Goal: Information Seeking & Learning: Learn about a topic

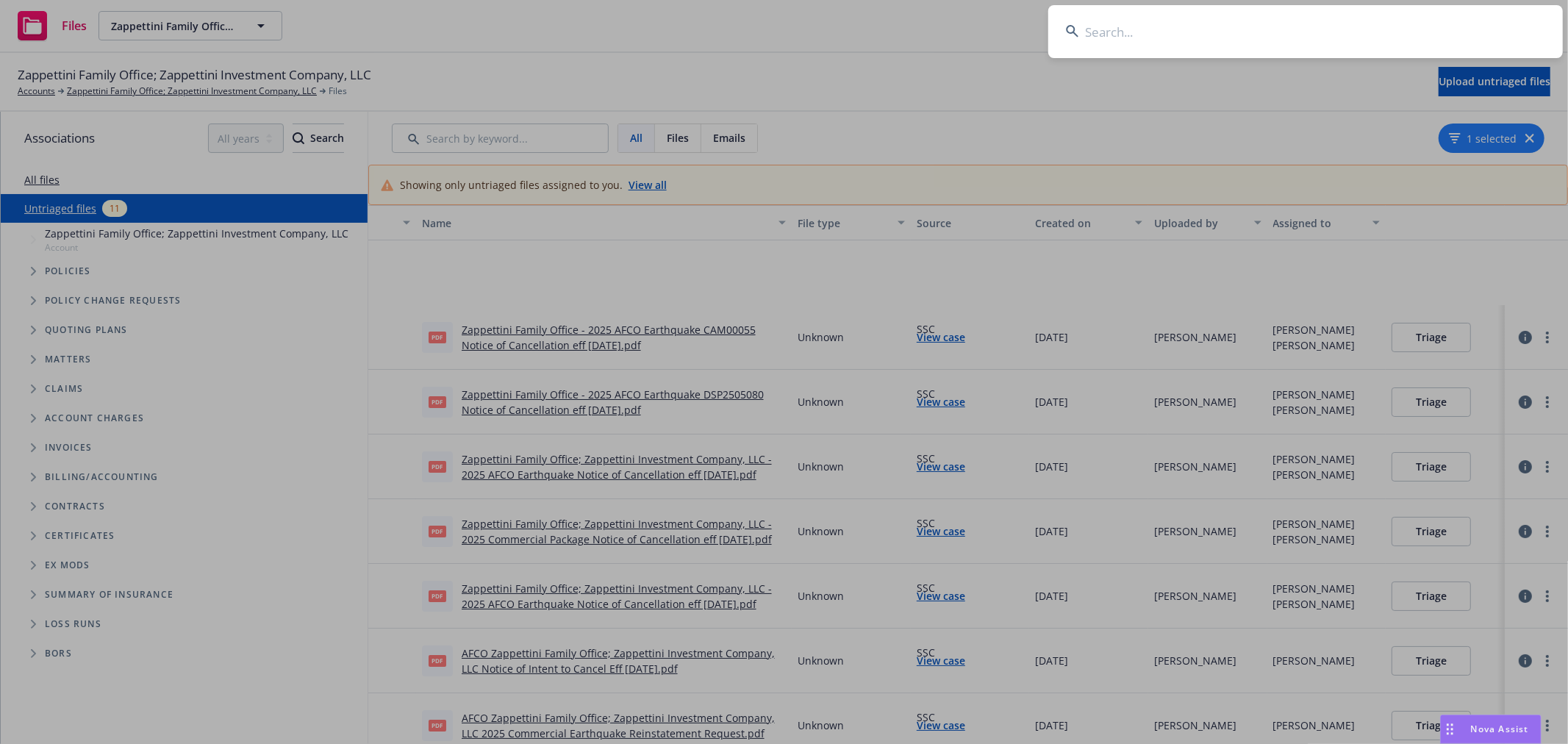
scroll to position [167, 0]
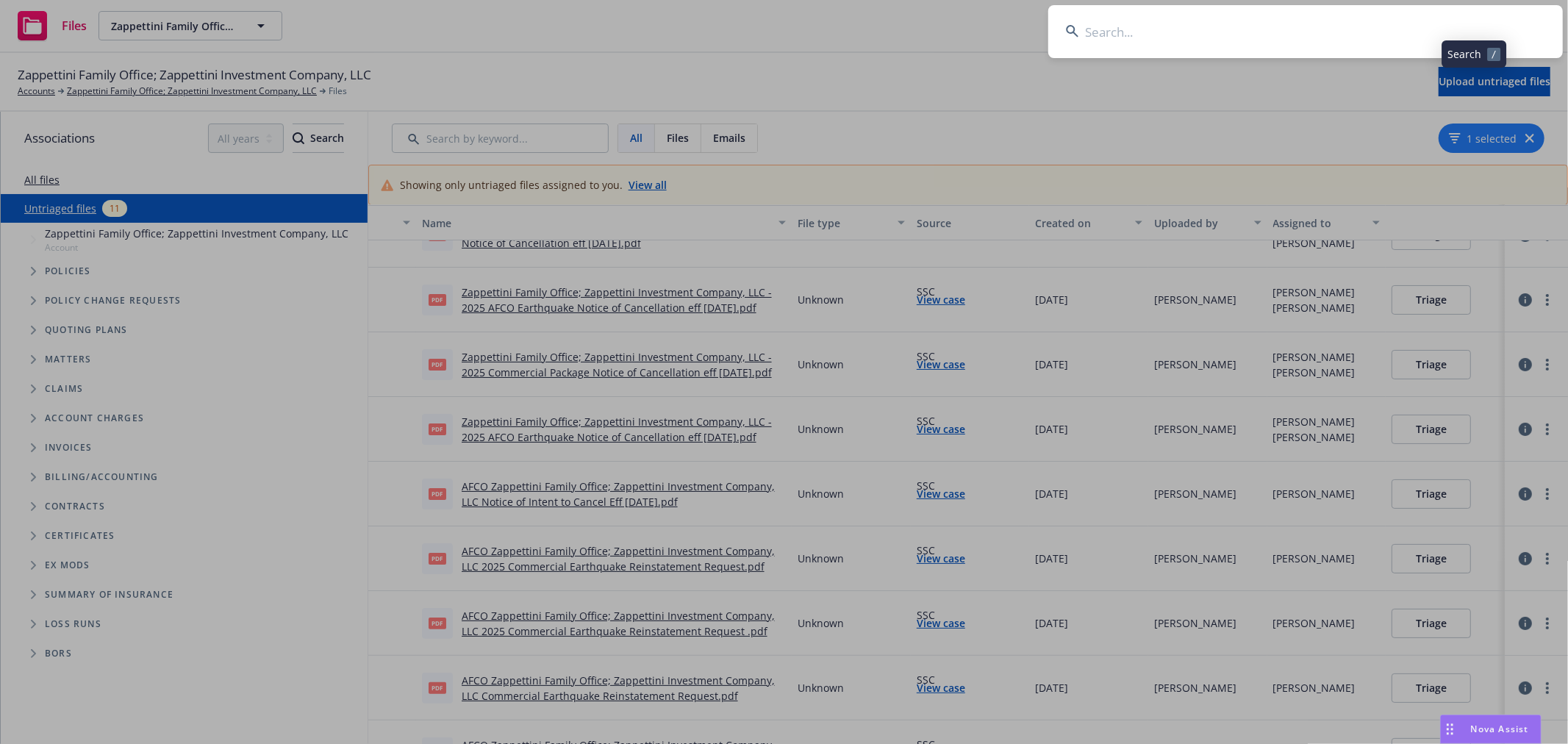
click at [1236, 28] on input at bounding box center [1305, 32] width 514 height 53
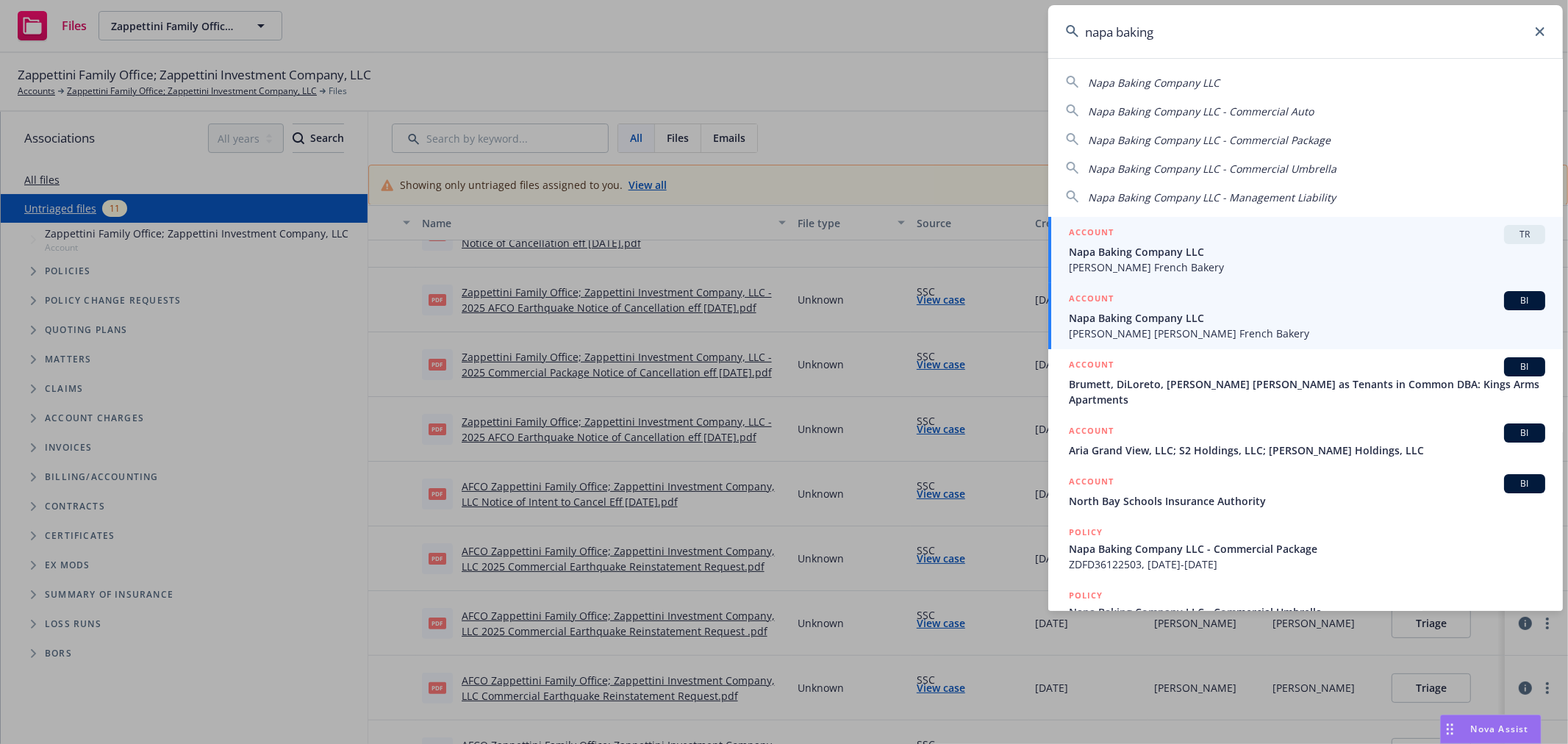
type input "napa baking"
click at [1286, 326] on span "Napa Baking Company LLC" at bounding box center [1307, 319] width 476 height 16
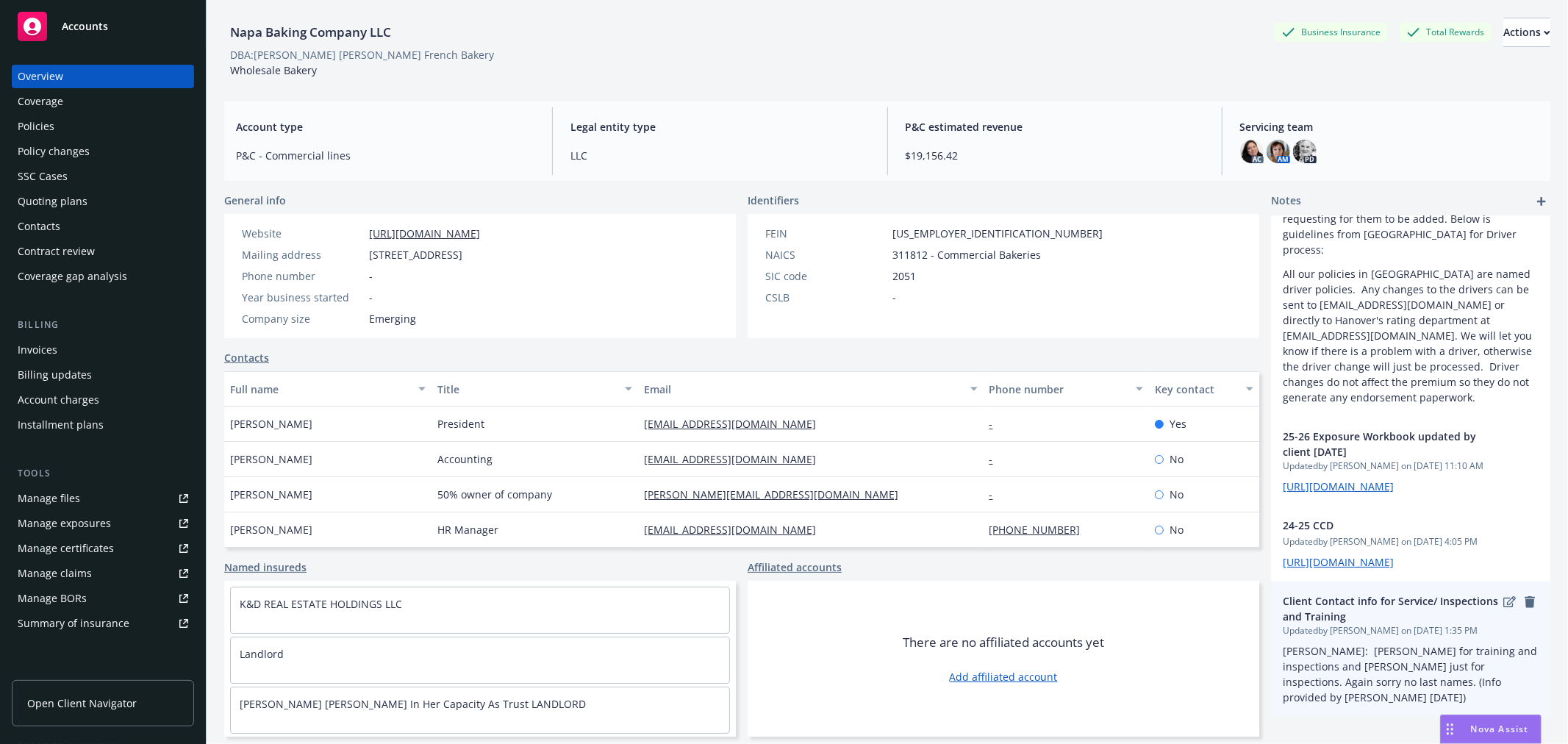
scroll to position [305, 0]
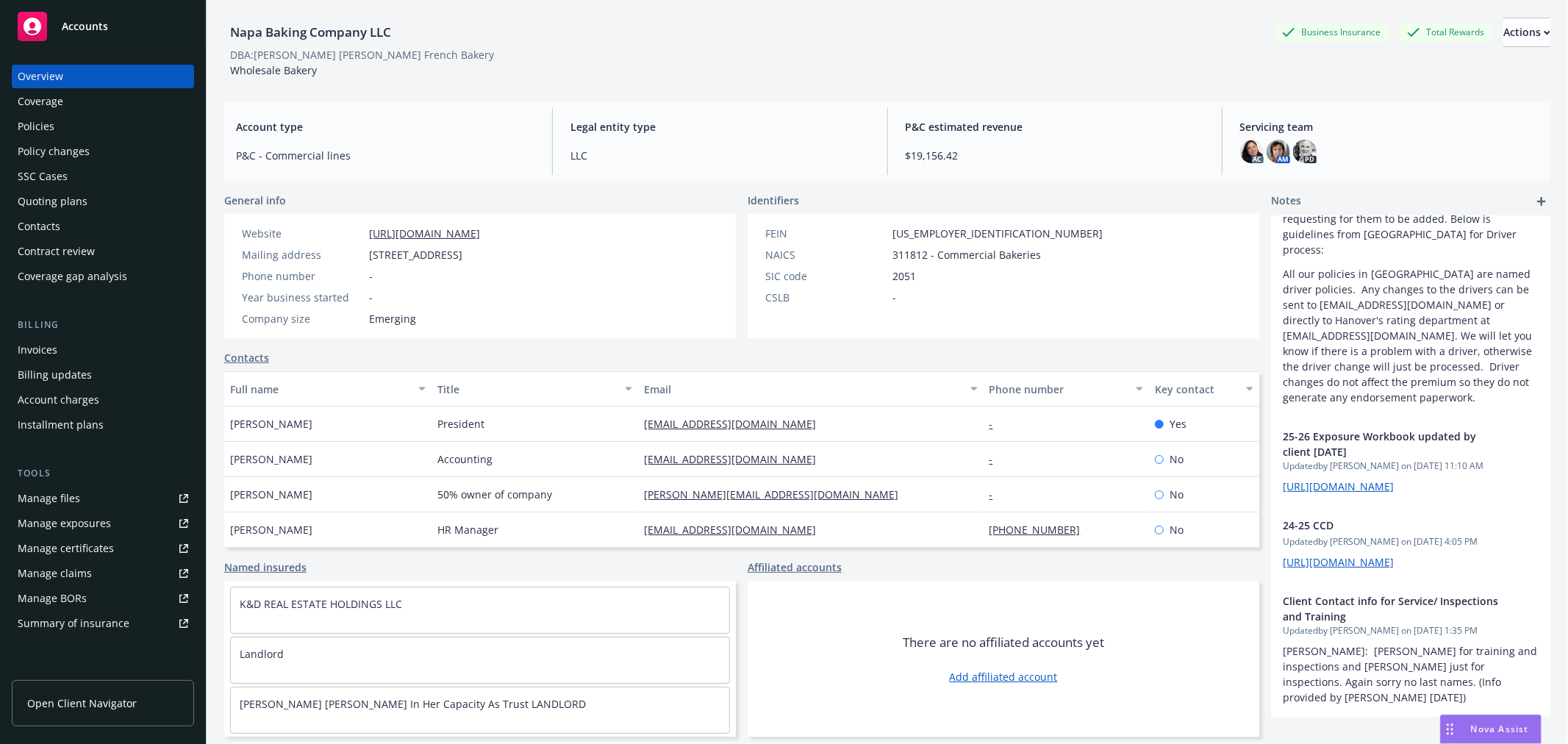
click at [108, 69] on div "Overview" at bounding box center [103, 77] width 171 height 23
